Goal: Check status: Check status

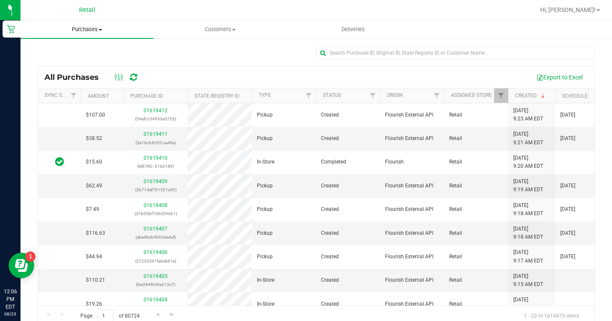
click at [94, 32] on span "Purchases" at bounding box center [87, 30] width 133 height 8
click at [59, 73] on span "All purchases" at bounding box center [51, 71] width 61 height 7
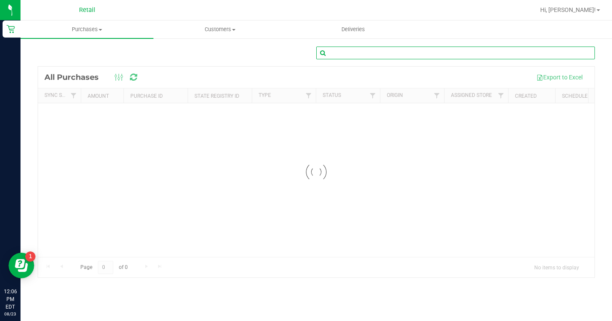
click at [369, 53] on input "text" at bounding box center [455, 53] width 279 height 13
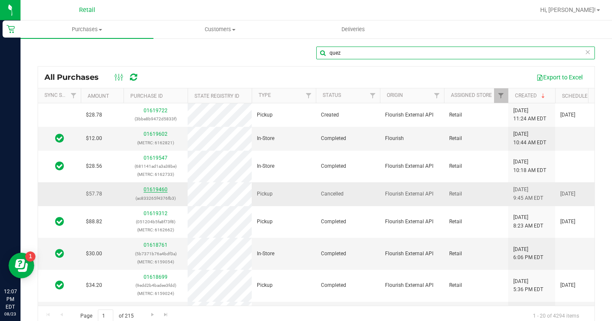
type input "quez"
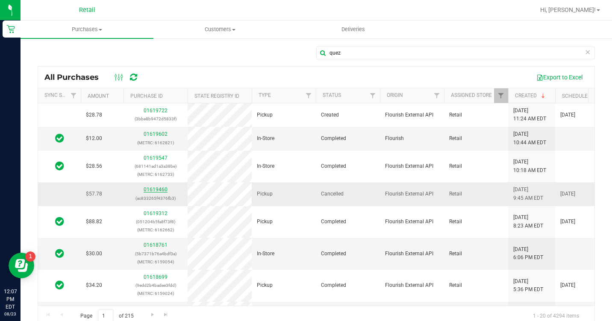
click at [159, 187] on link "01619460" at bounding box center [156, 190] width 24 height 6
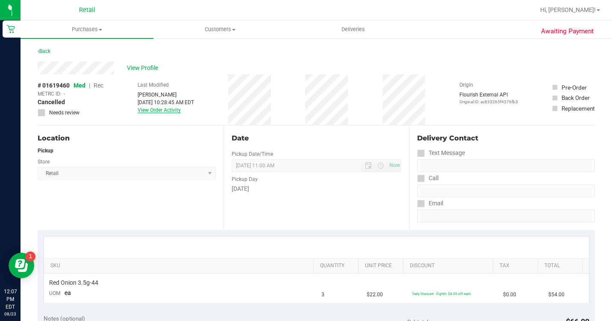
click at [169, 111] on link "View Order Activity" at bounding box center [159, 110] width 43 height 6
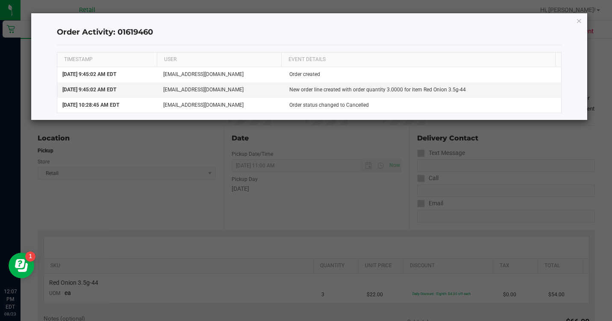
click at [582, 22] on div "Order Activity: 01619460 TIMESTAMP USER EVENT DETAILS [DATE] 9:45:02 AM EDT [EM…" at bounding box center [309, 66] width 556 height 107
click at [580, 21] on icon "button" at bounding box center [579, 20] width 6 height 10
